Goal: Transaction & Acquisition: Purchase product/service

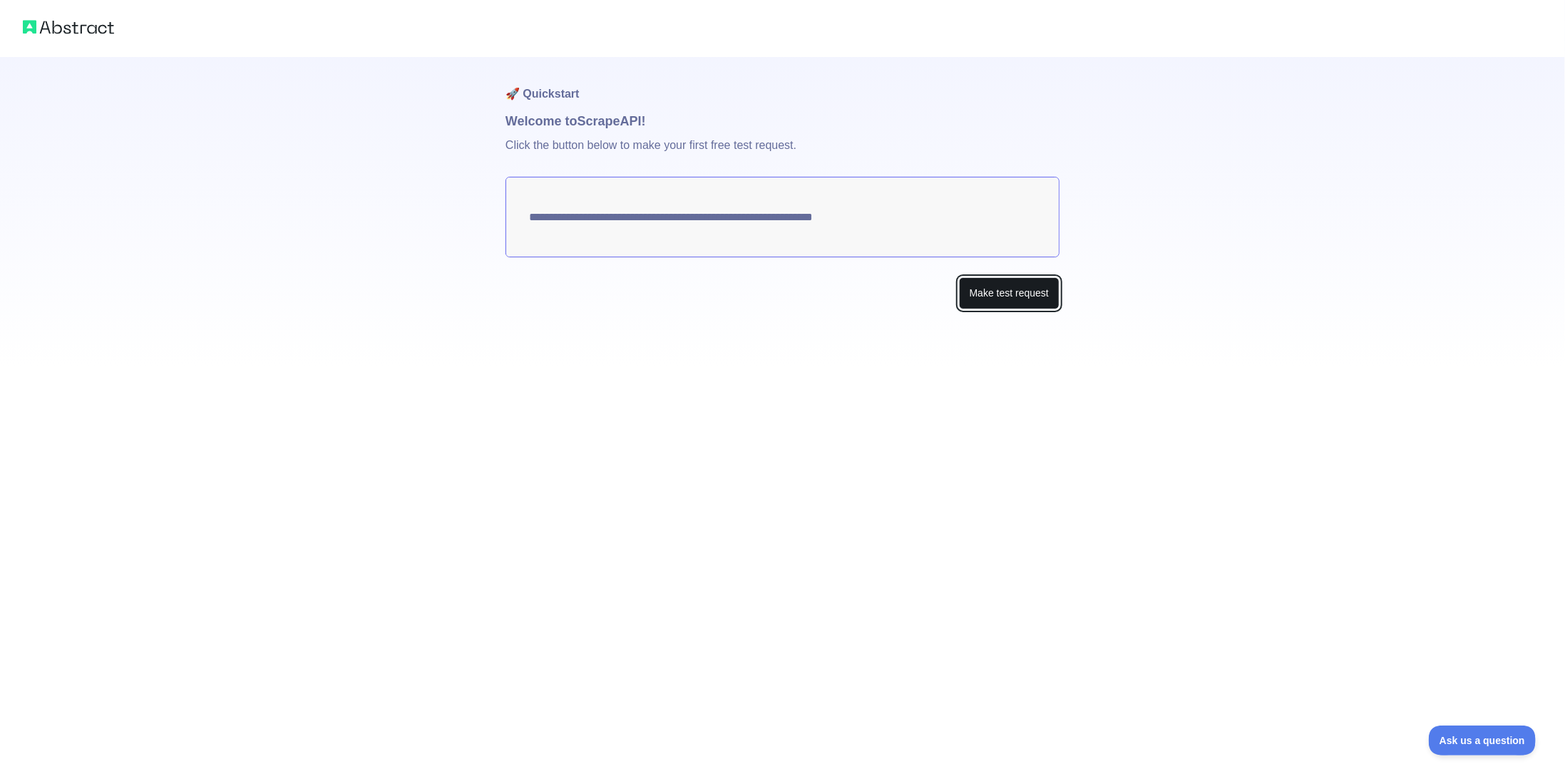
click at [1000, 299] on button "Make test request" at bounding box center [1009, 293] width 100 height 32
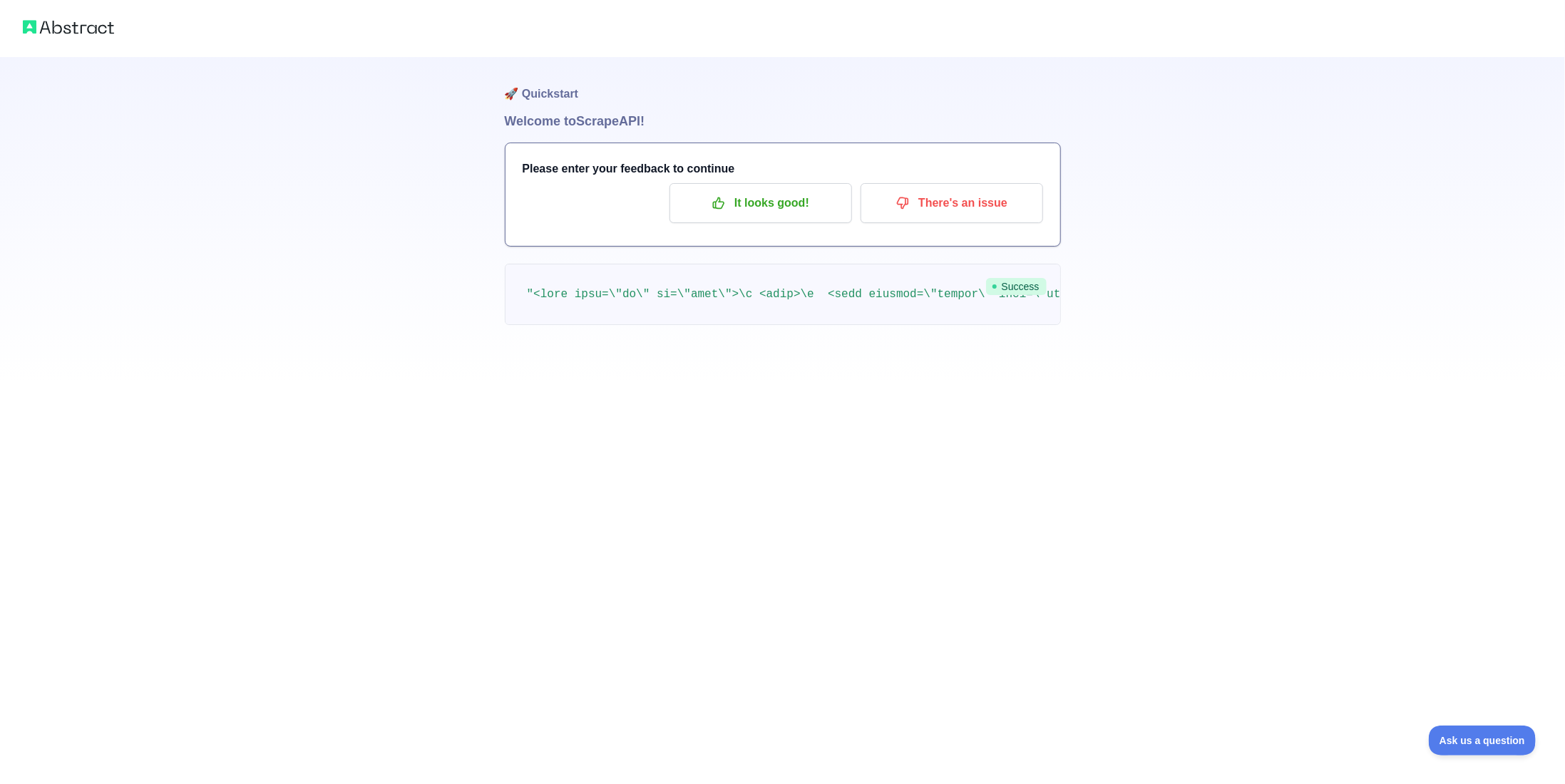
click at [555, 475] on div "🚀 Quickstart Welcome to Scrape API! Please enter your feedback to continue It l…" at bounding box center [782, 392] width 1565 height 784
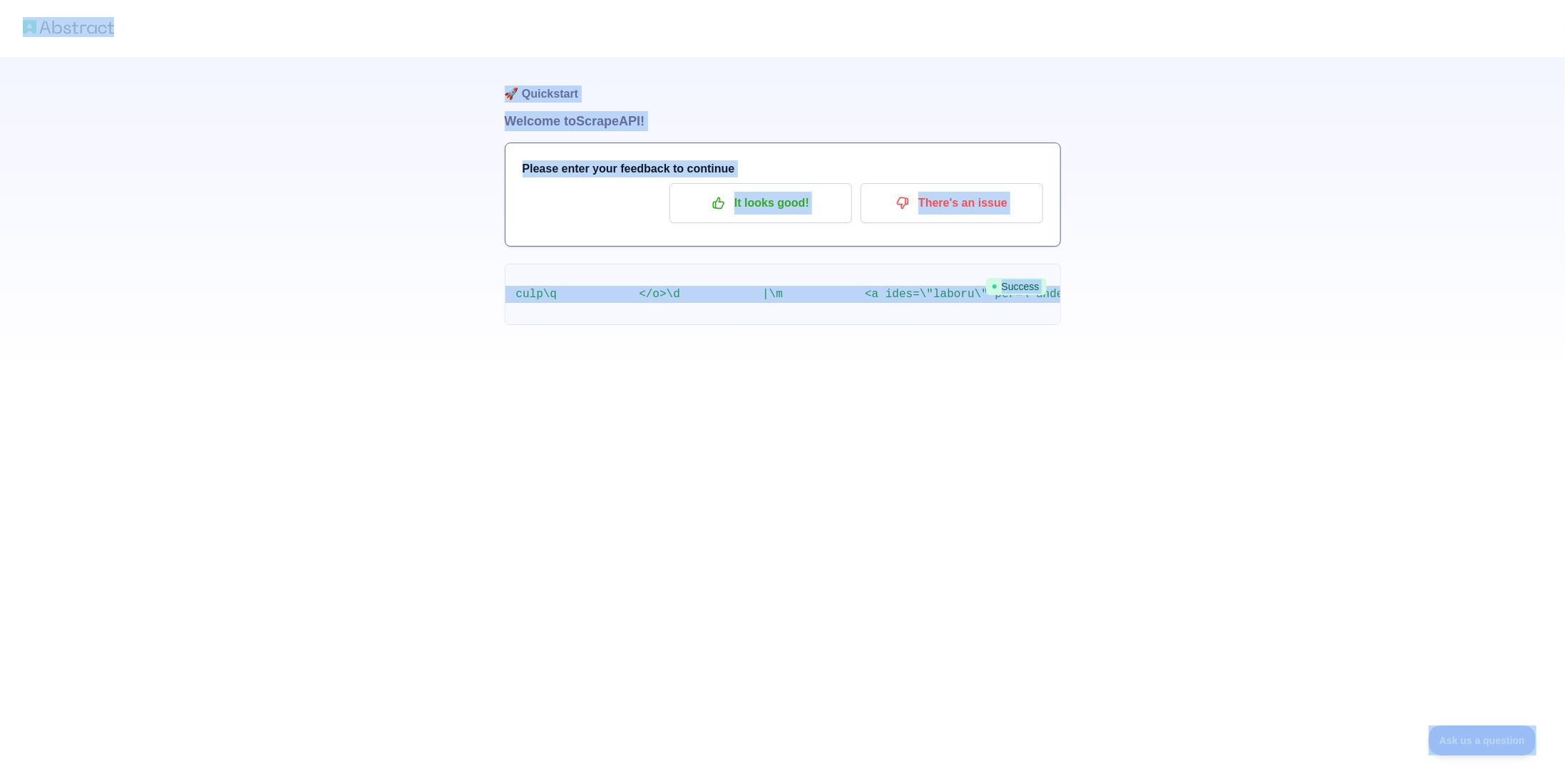
scroll to position [0, 12128]
click at [696, 353] on div "🚀 Quickstart Welcome to Scrape API! Please enter your feedback to continue It l…" at bounding box center [783, 220] width 556 height 325
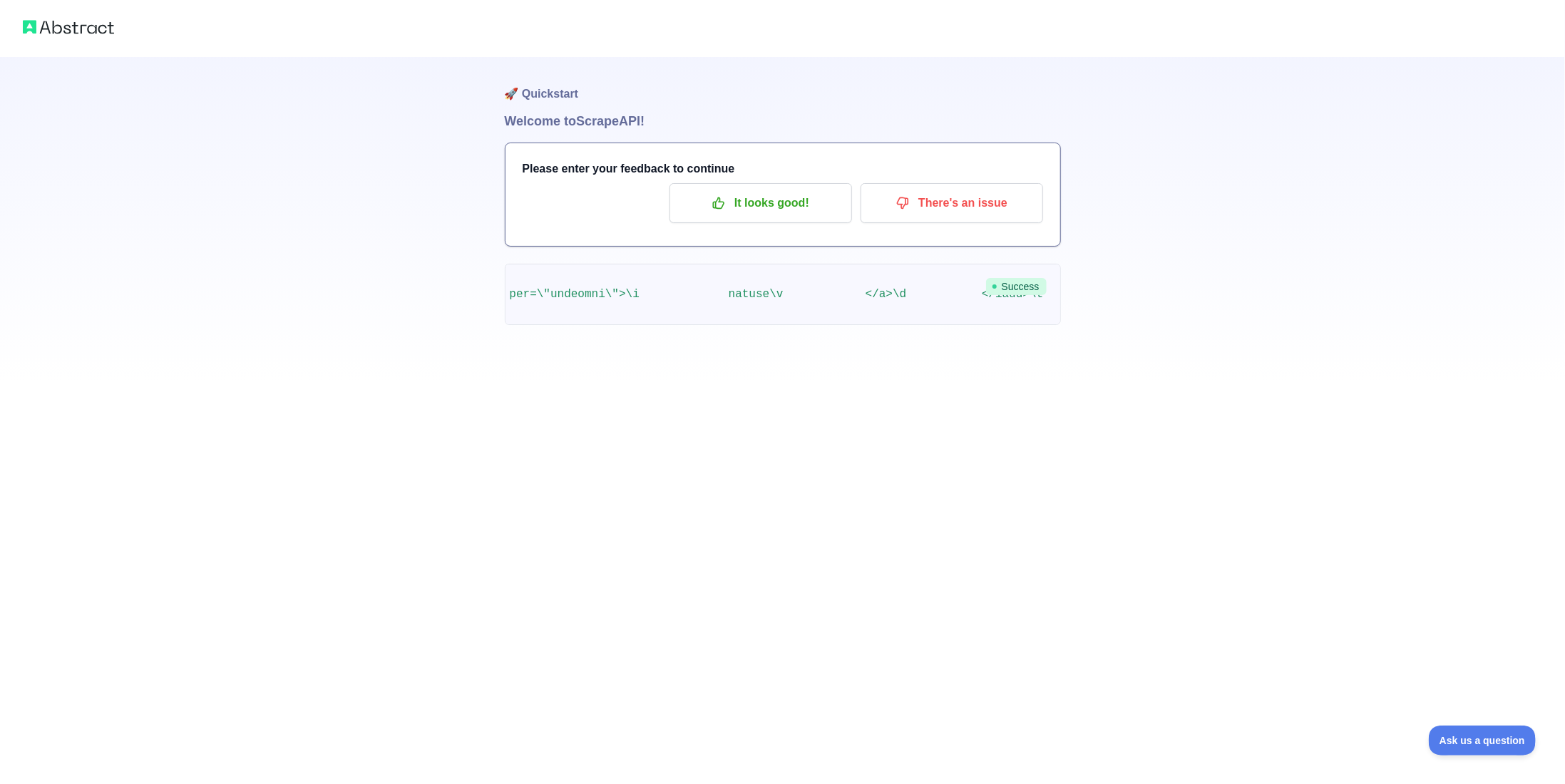
drag, startPoint x: 645, startPoint y: 292, endPoint x: 834, endPoint y: 498, distance: 279.6
click at [1023, 289] on span "Success" at bounding box center [1016, 286] width 61 height 17
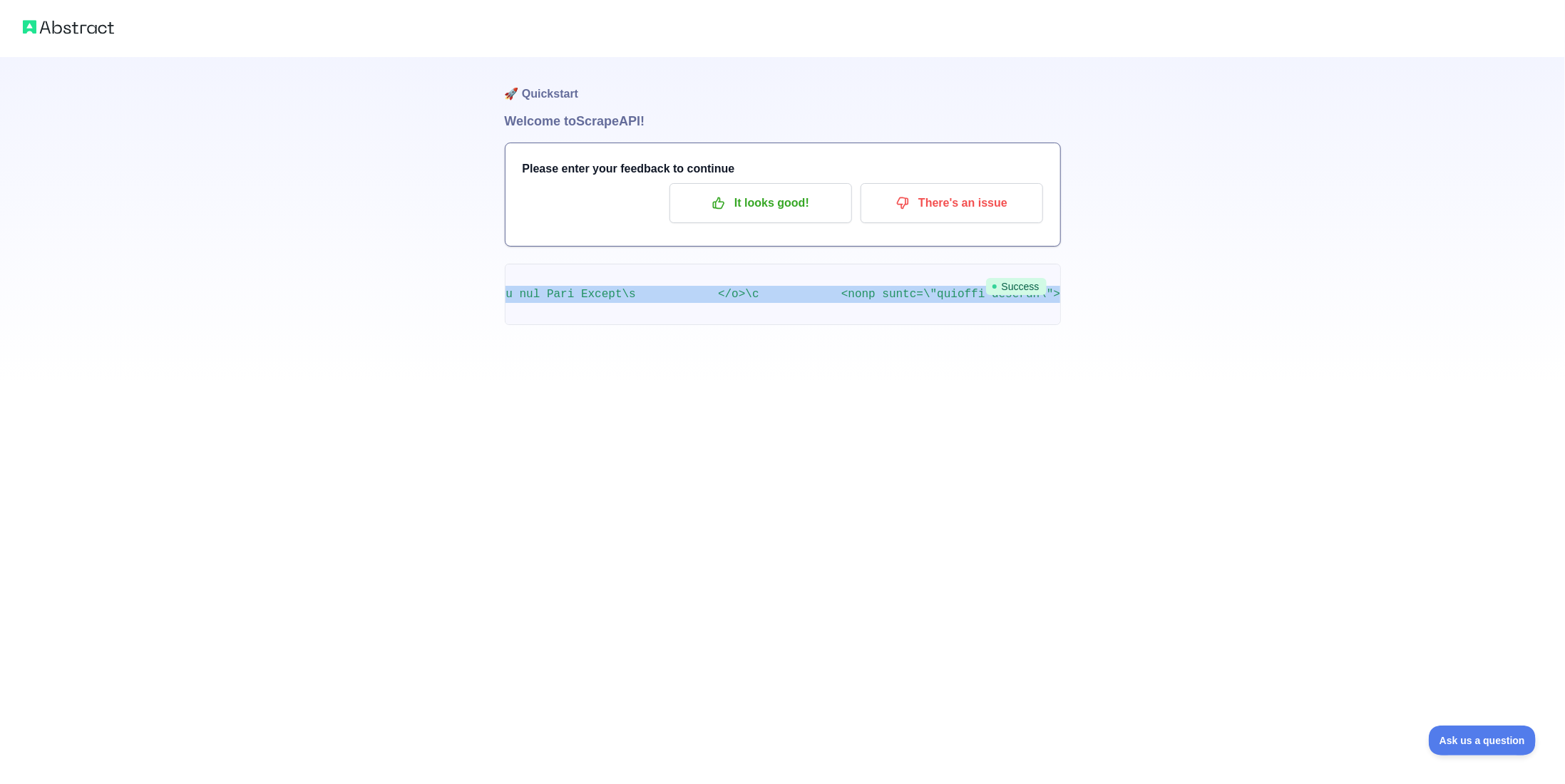
scroll to position [0, 61682]
drag, startPoint x: 528, startPoint y: 290, endPoint x: 834, endPoint y: 330, distance: 308.6
click at [906, 325] on pre at bounding box center [783, 294] width 556 height 61
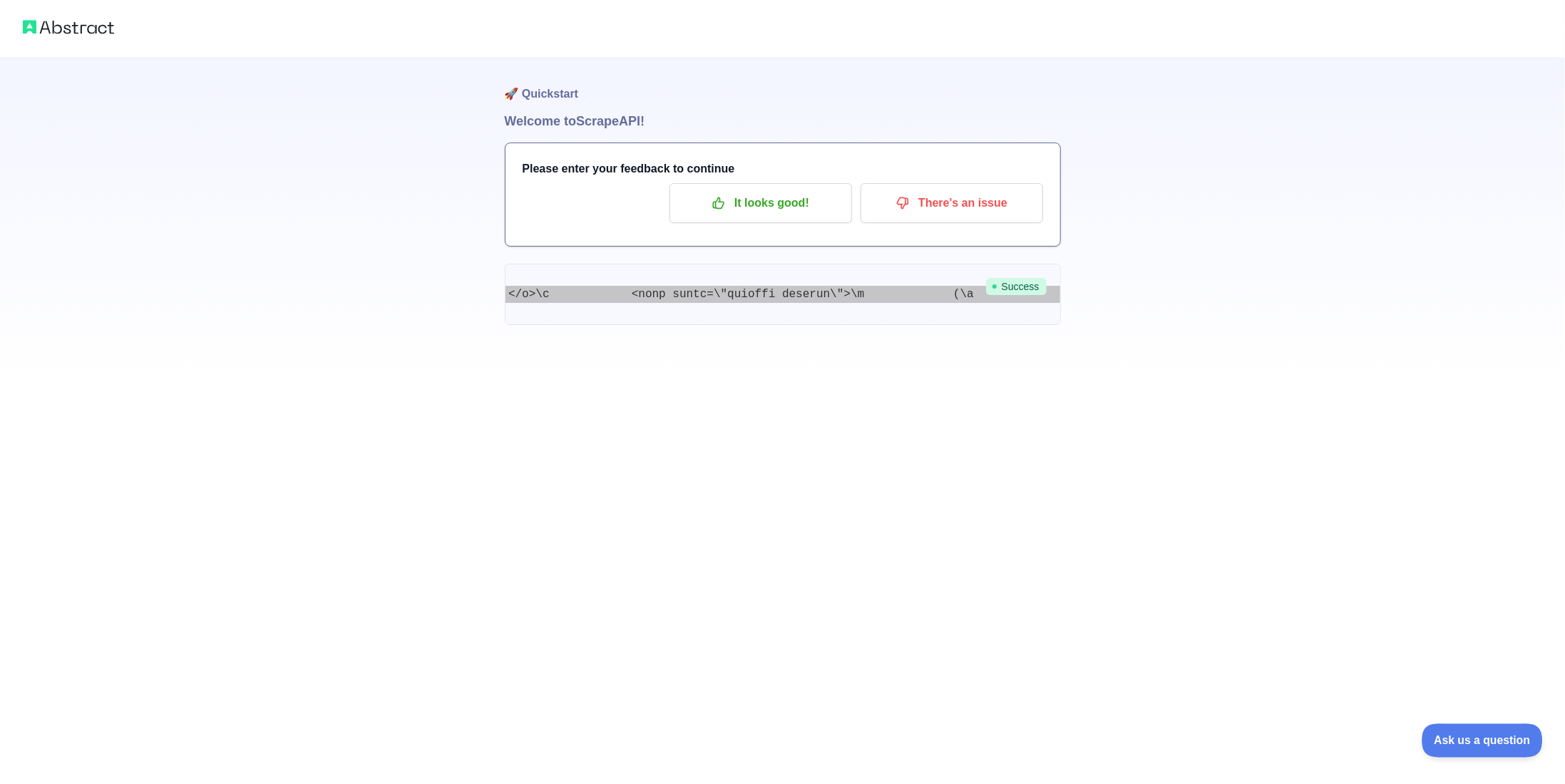
click at [1488, 742] on span "Ask us a question" at bounding box center [1475, 738] width 107 height 10
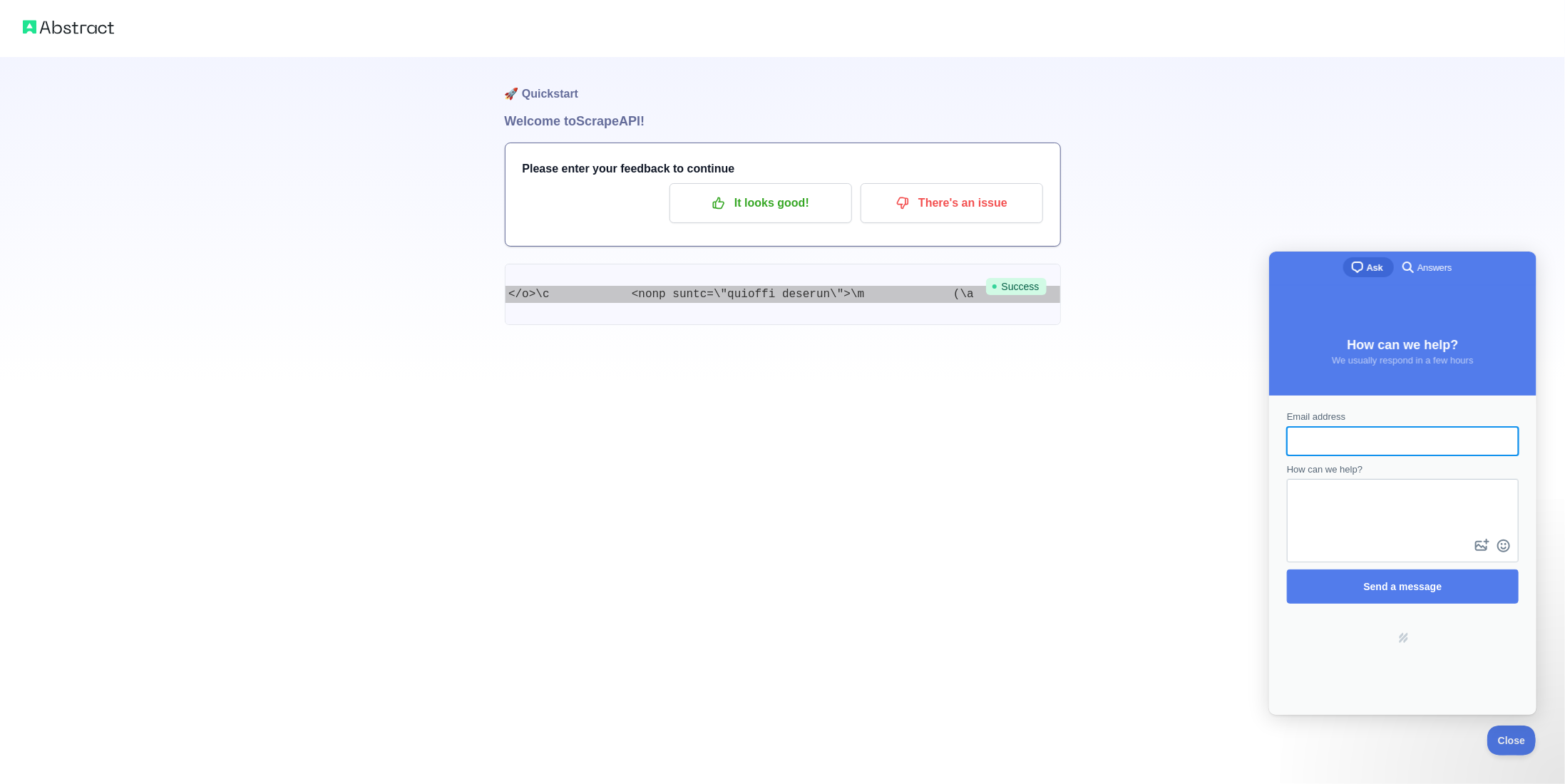
scroll to position [0, 0]
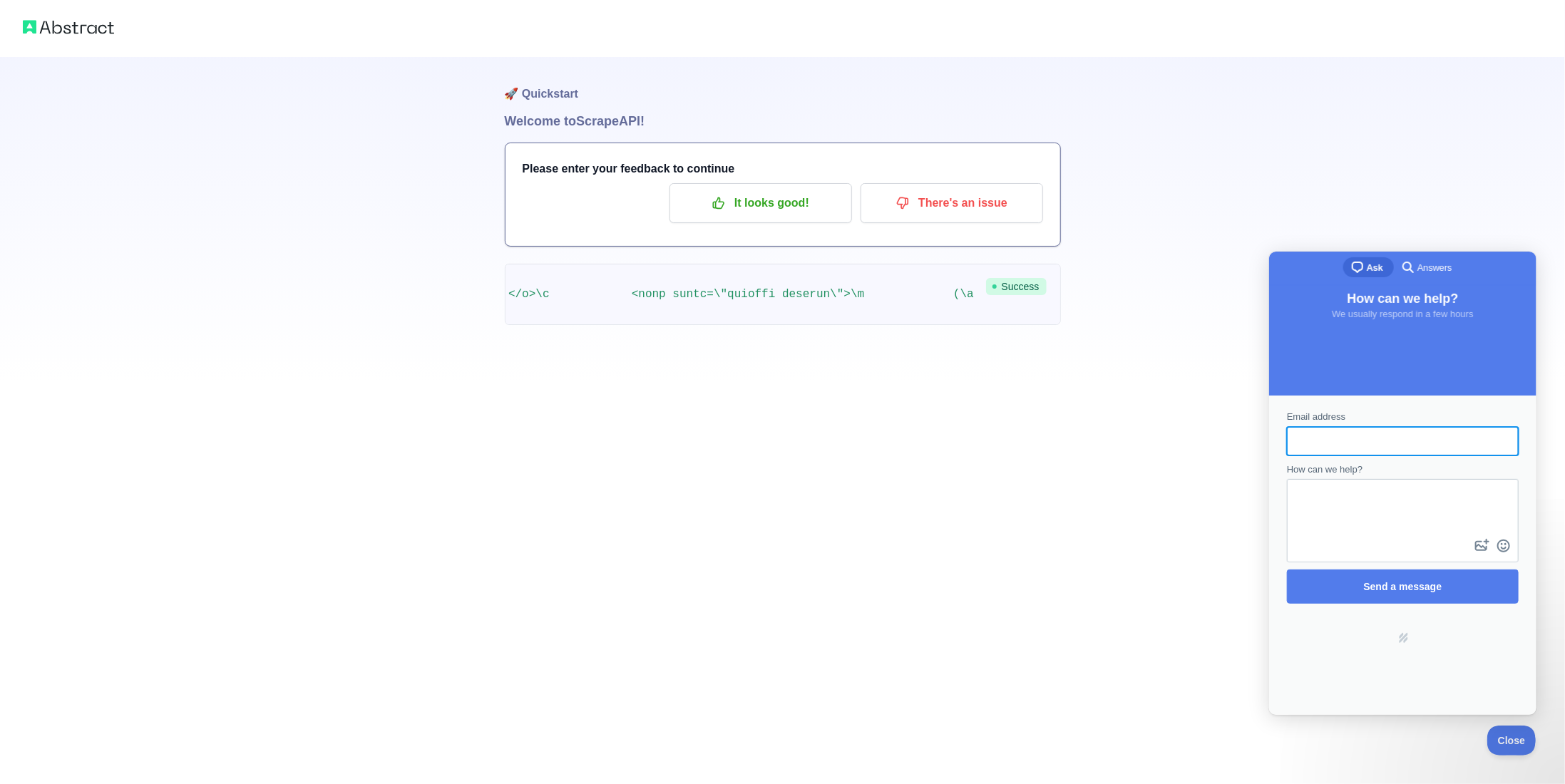
click at [1030, 544] on div "🚀 Quickstart Welcome to Scrape API! Please enter your feedback to continue It l…" at bounding box center [782, 392] width 1565 height 784
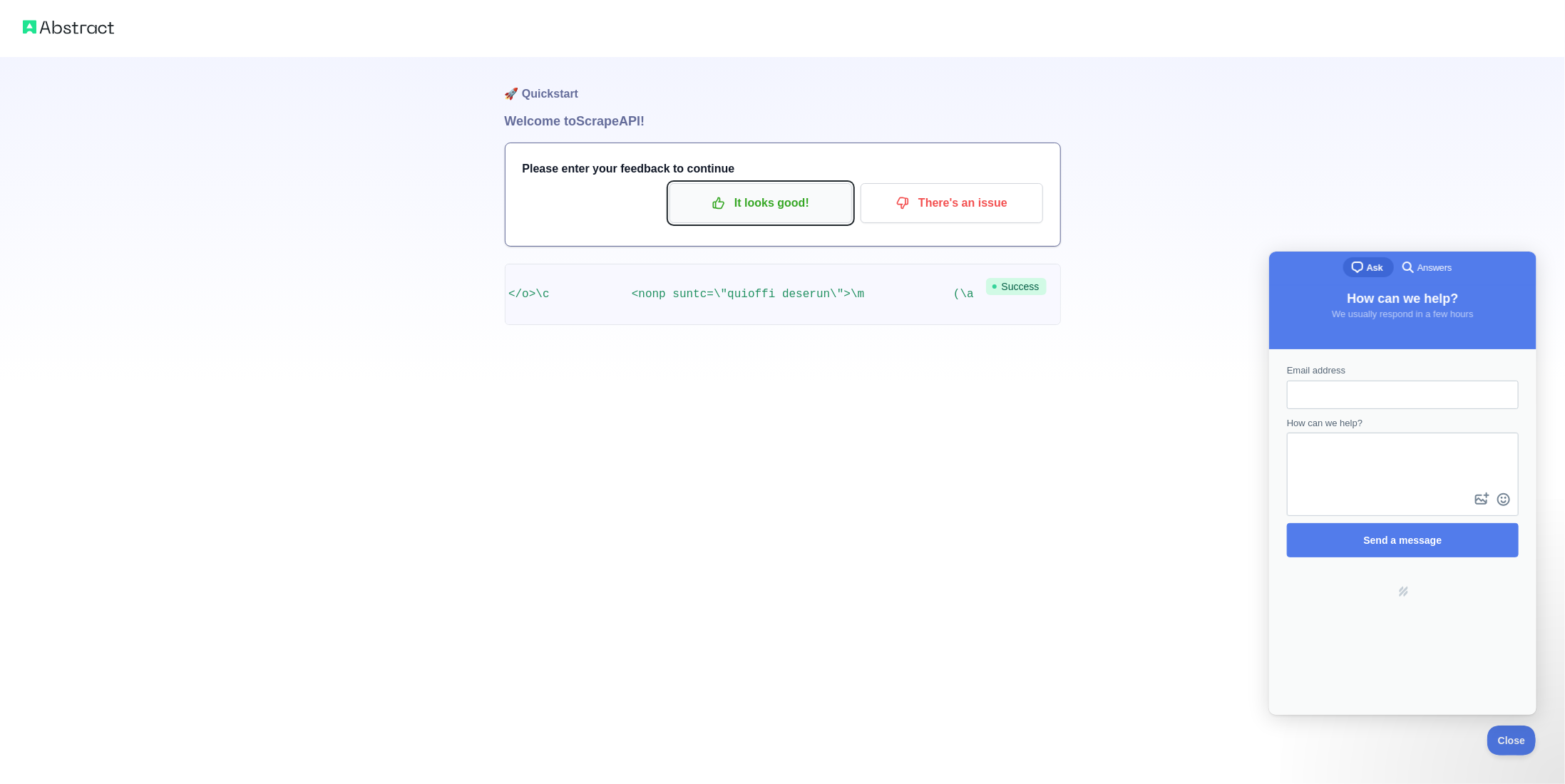
click at [765, 203] on p "It looks good!" at bounding box center [761, 203] width 161 height 24
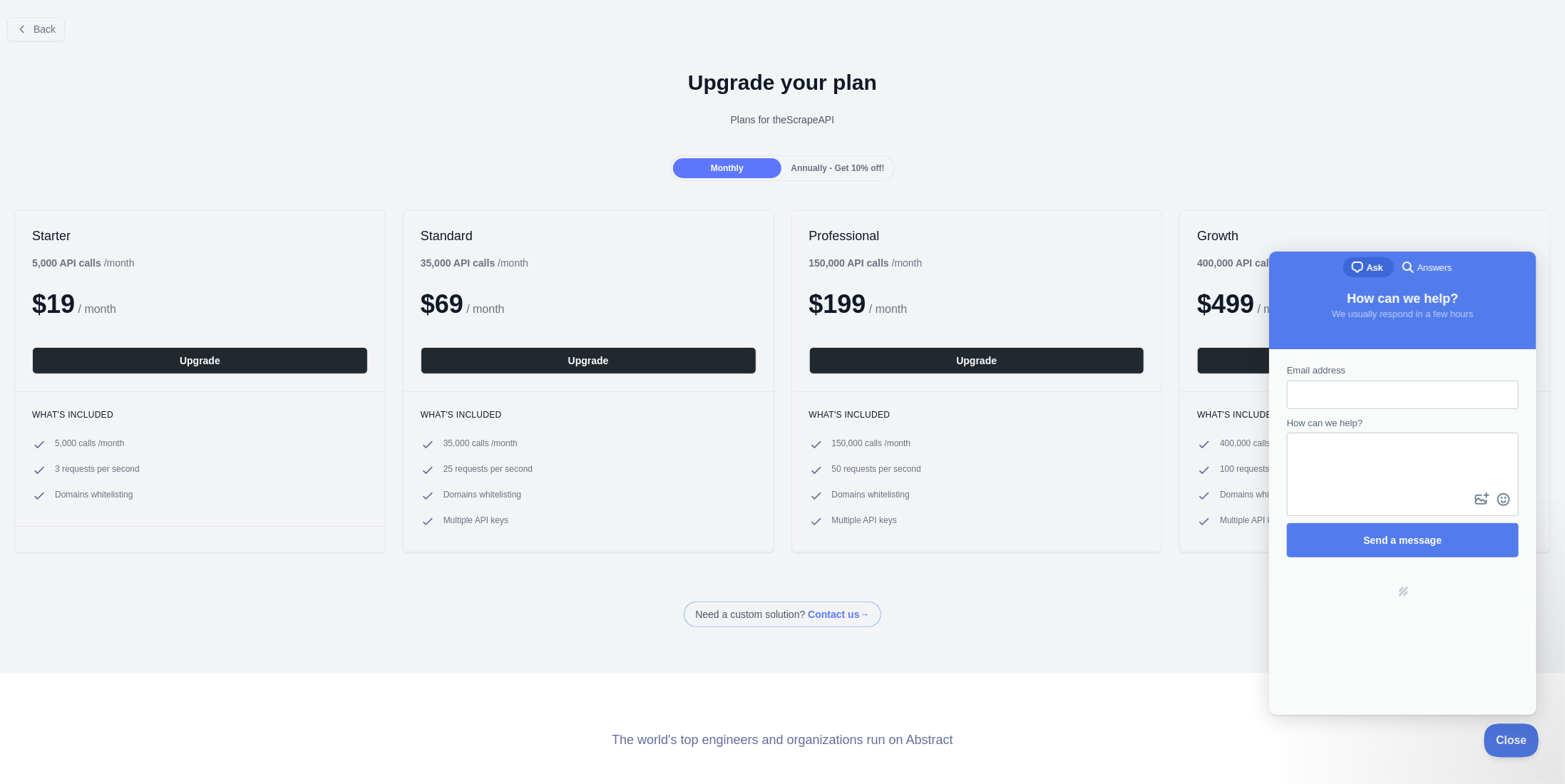
click at [1504, 741] on span "Close" at bounding box center [1508, 738] width 49 height 10
